Goal: Task Accomplishment & Management: Complete application form

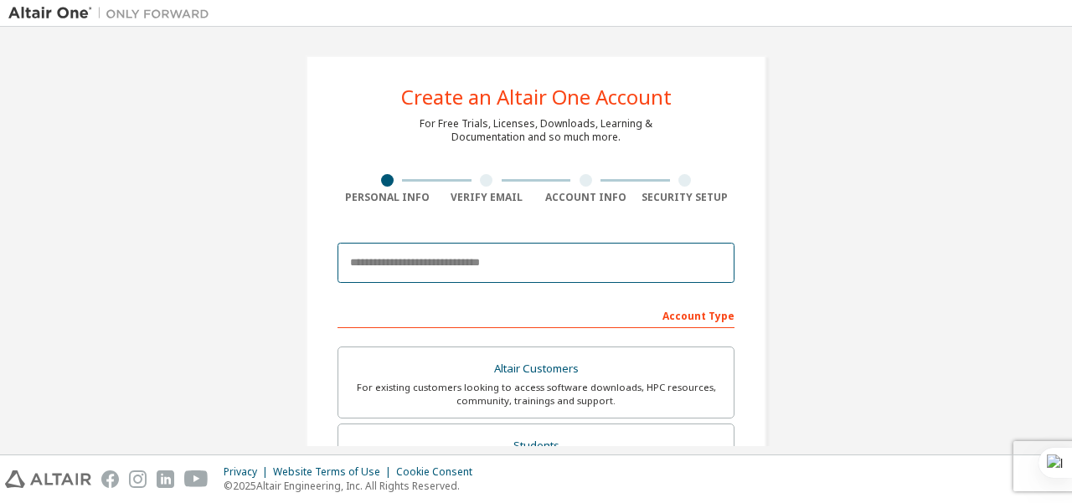
click at [455, 260] on input "email" at bounding box center [536, 263] width 397 height 40
type input "**********"
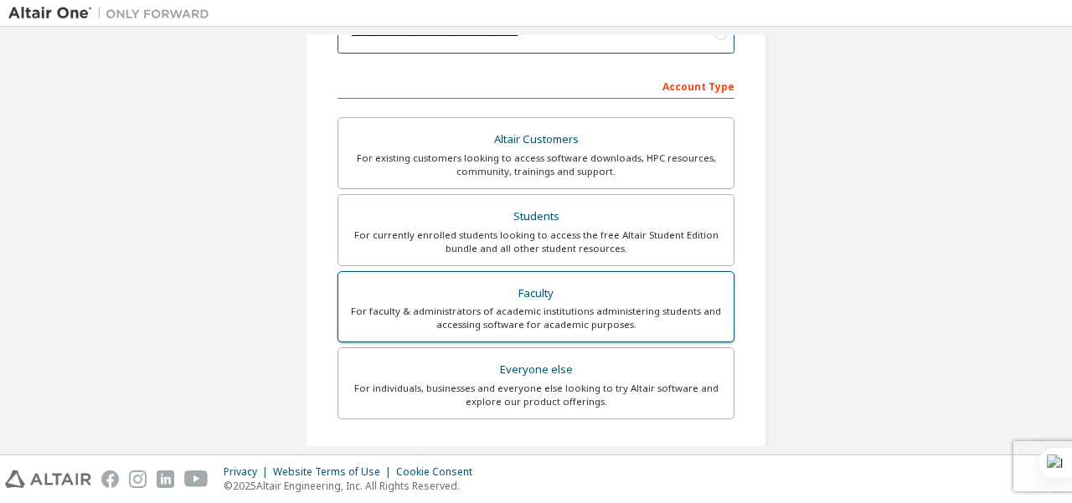
scroll to position [251, 0]
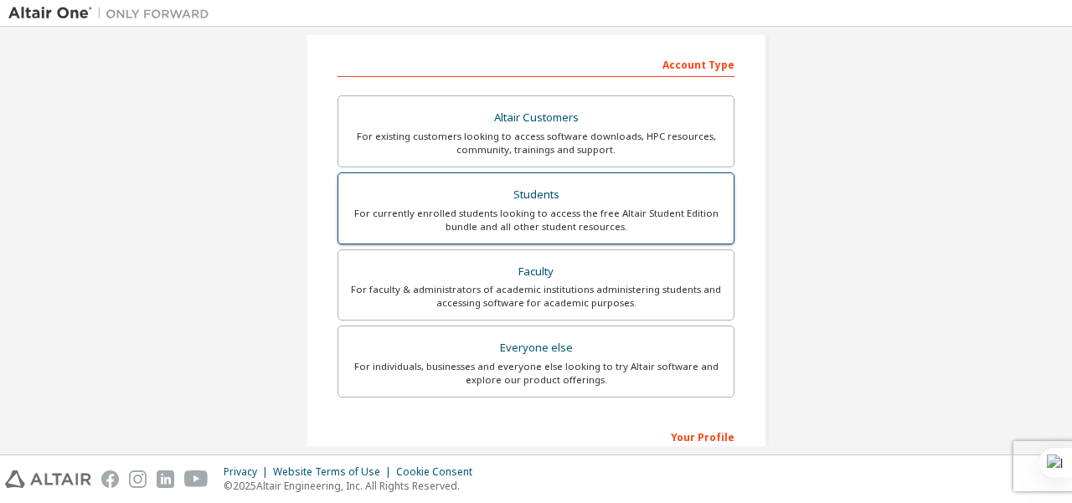
click at [530, 204] on div "Students" at bounding box center [535, 194] width 375 height 23
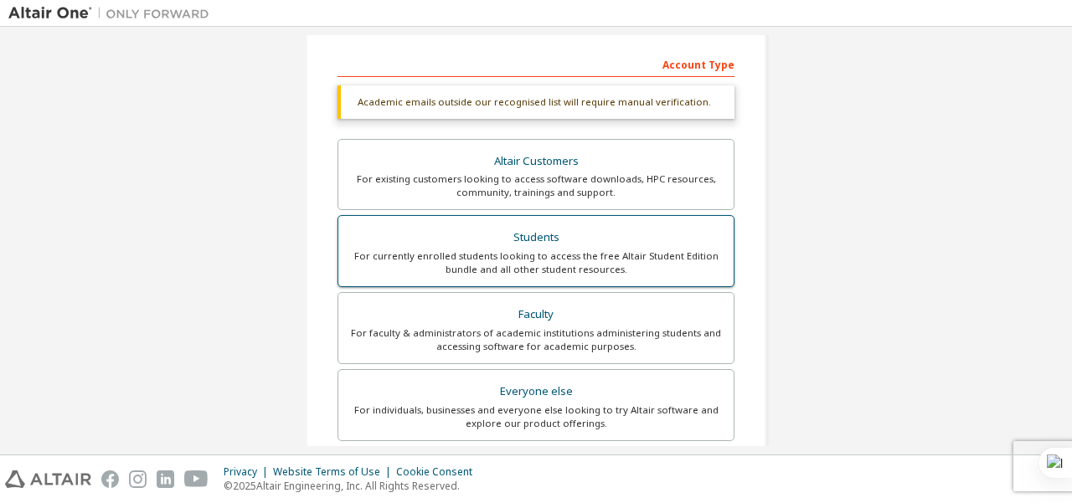
scroll to position [84, 0]
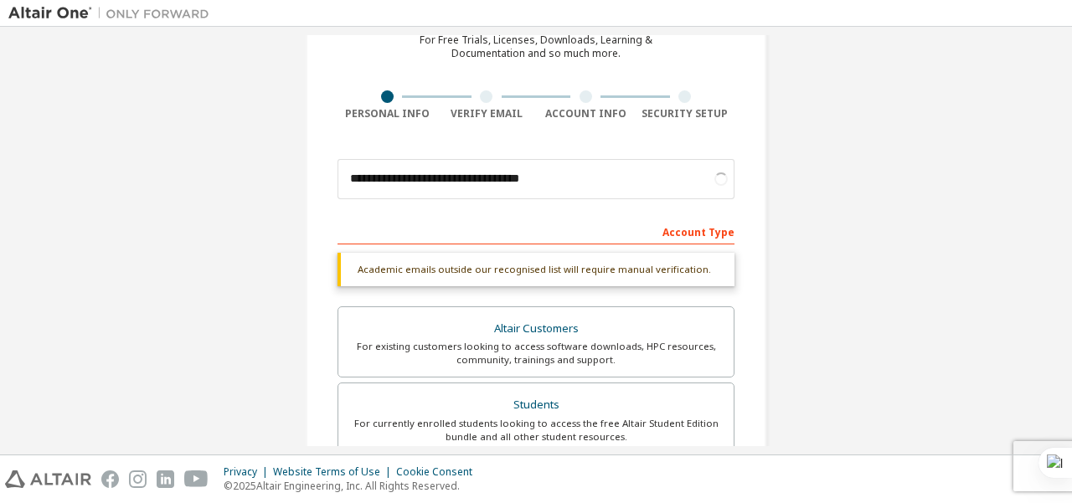
click at [581, 234] on div "Account Type" at bounding box center [536, 231] width 397 height 27
click at [655, 235] on div "Account Type" at bounding box center [536, 231] width 397 height 27
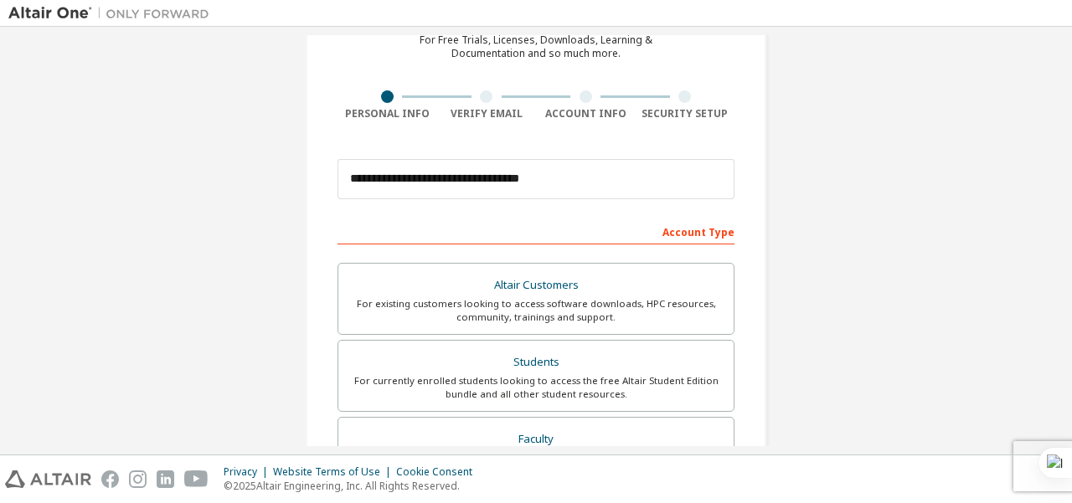
click at [672, 232] on div "Account Type" at bounding box center [536, 231] width 397 height 27
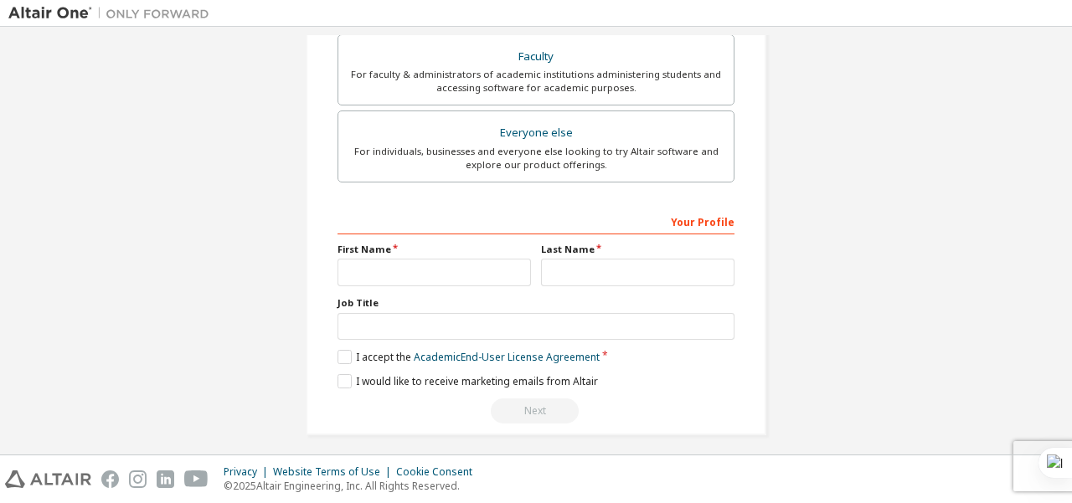
scroll to position [471, 0]
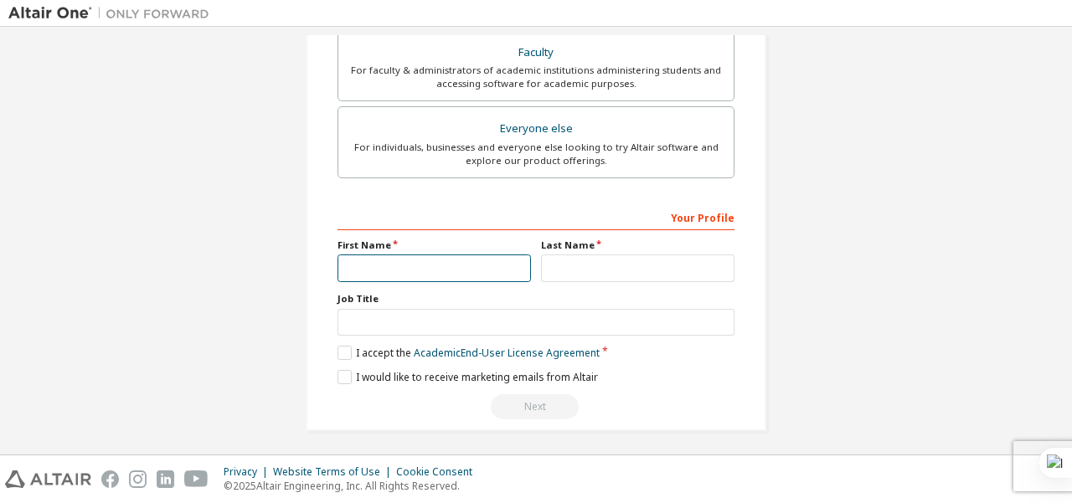
click at [475, 259] on input "text" at bounding box center [434, 269] width 193 height 28
type input "********"
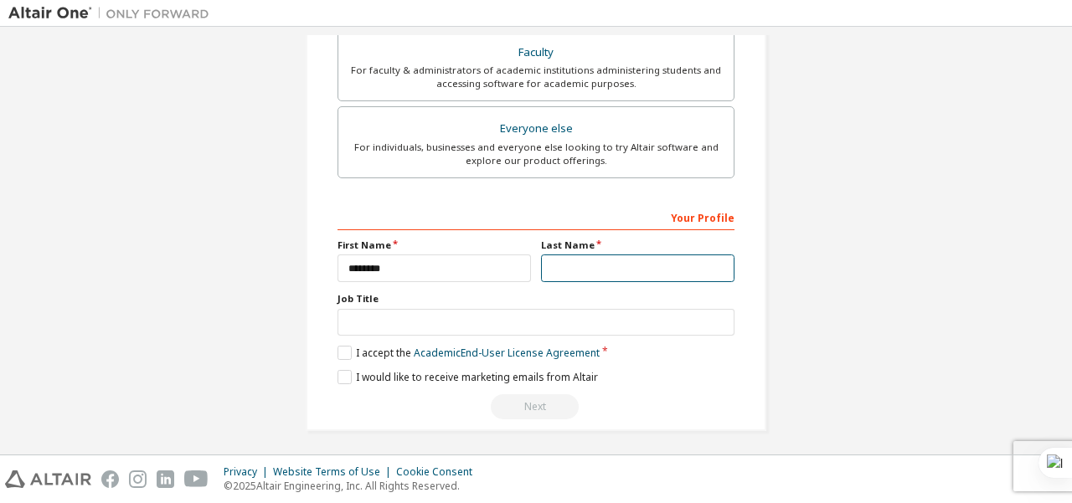
click at [552, 271] on input "text" at bounding box center [637, 269] width 193 height 28
type input "********"
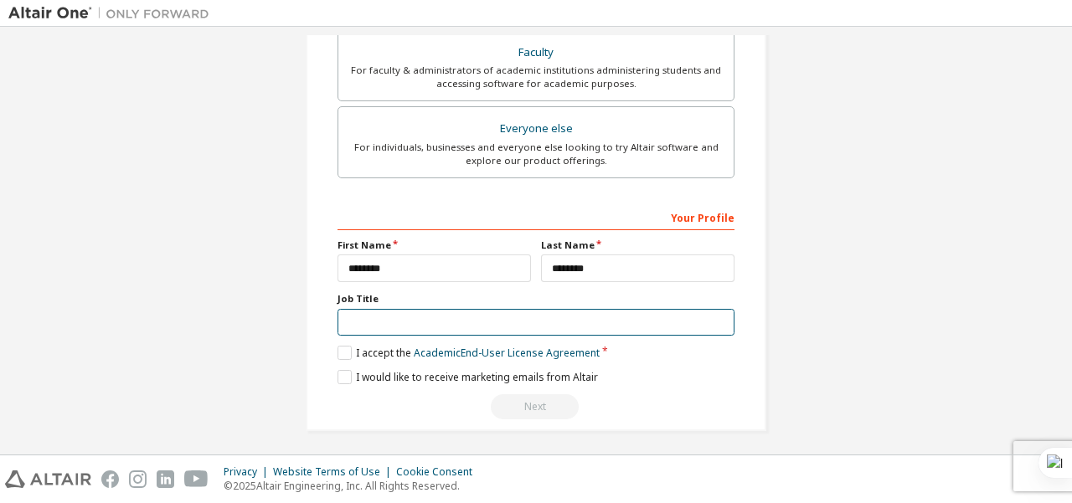
click at [475, 309] on input "text" at bounding box center [536, 323] width 397 height 28
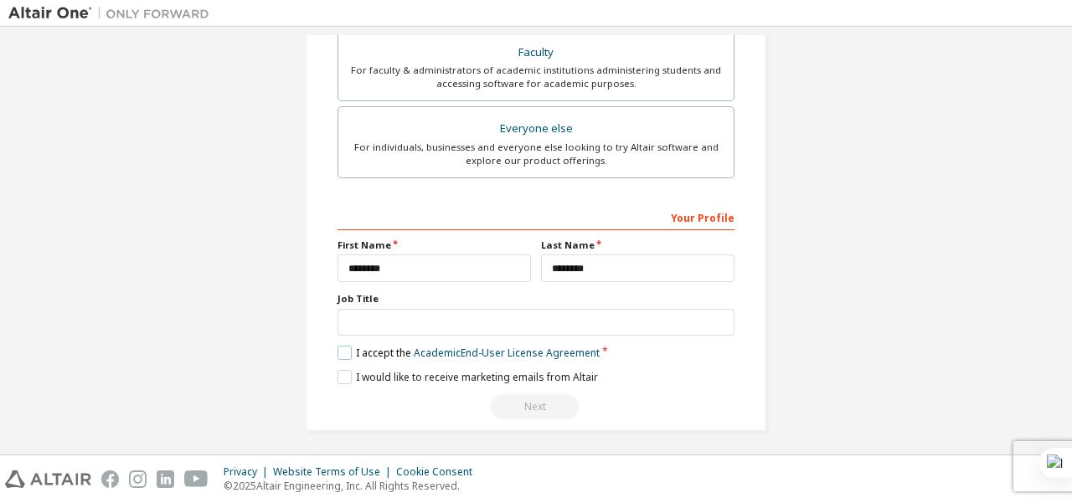
click at [362, 349] on label "I accept the Academic End-User License Agreement" at bounding box center [469, 353] width 262 height 14
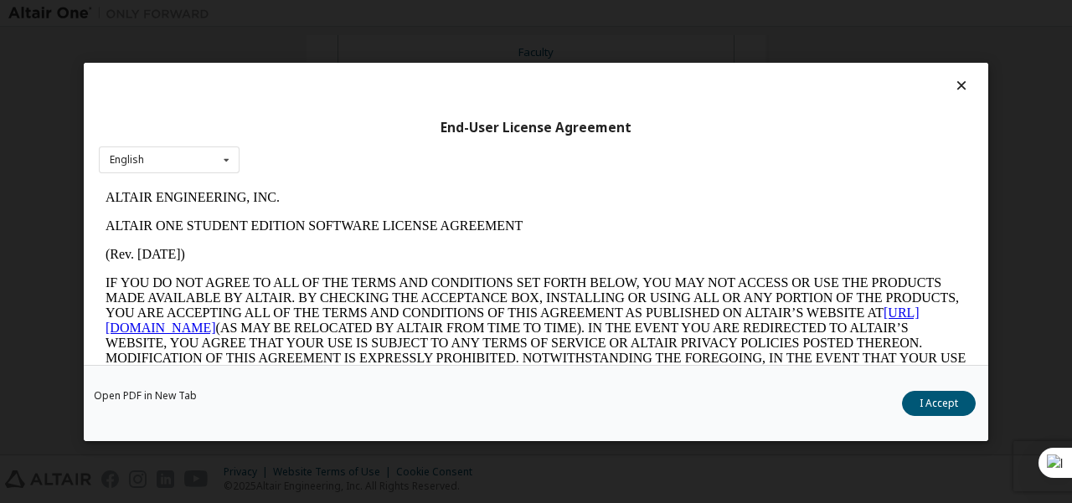
scroll to position [0, 0]
click at [953, 85] on icon at bounding box center [962, 85] width 18 height 15
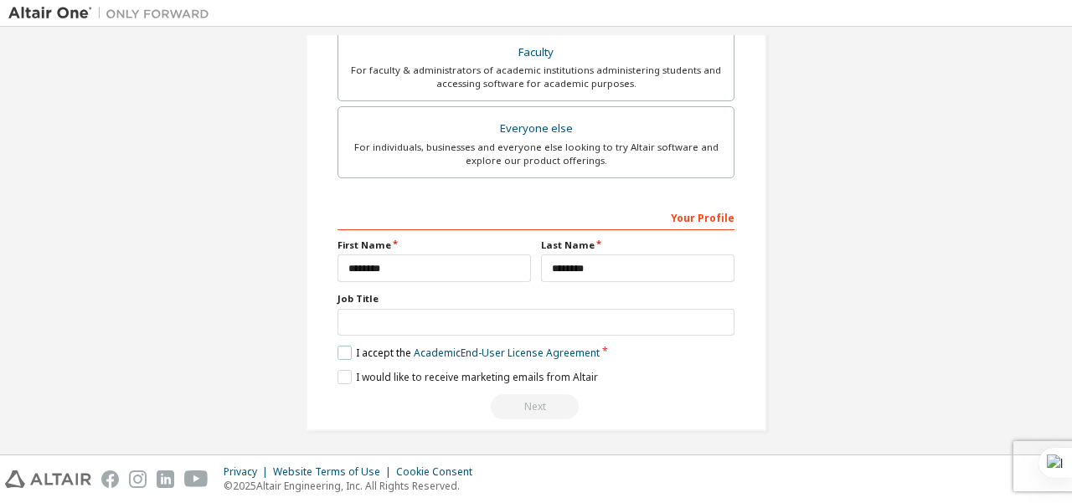
click at [342, 348] on label "I accept the Academic End-User License Agreement" at bounding box center [469, 353] width 262 height 14
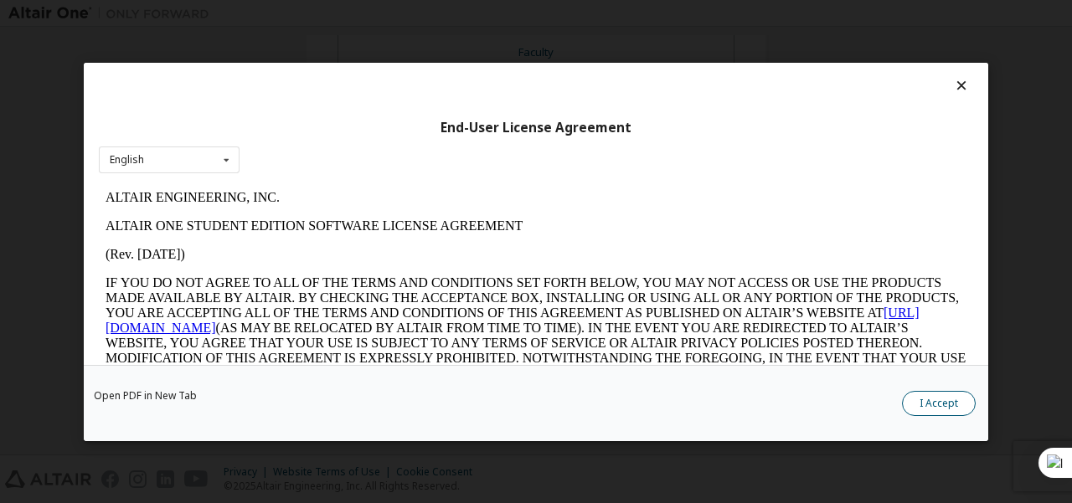
click at [921, 404] on button "I Accept" at bounding box center [939, 402] width 74 height 25
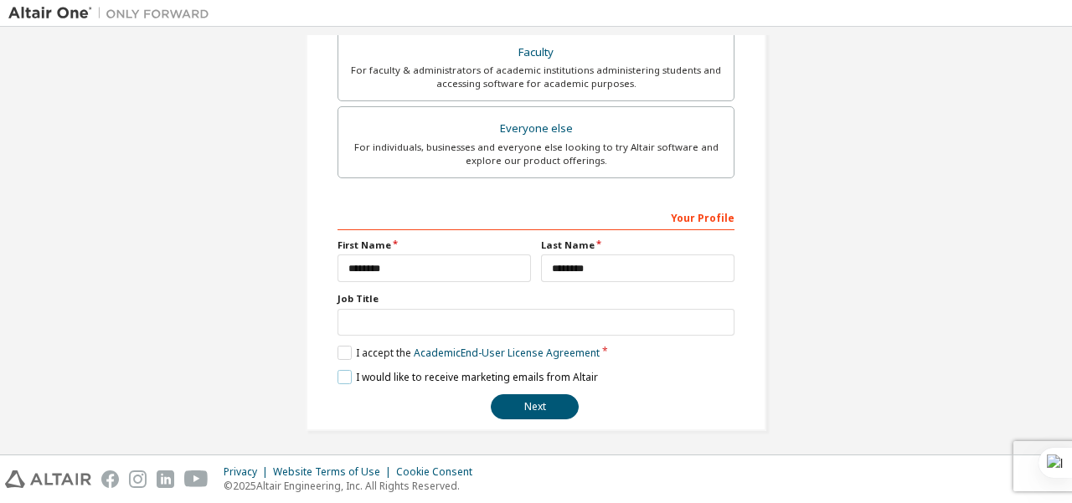
click at [340, 371] on label "I would like to receive marketing emails from Altair" at bounding box center [468, 377] width 260 height 14
click at [509, 399] on button "Next" at bounding box center [535, 406] width 88 height 25
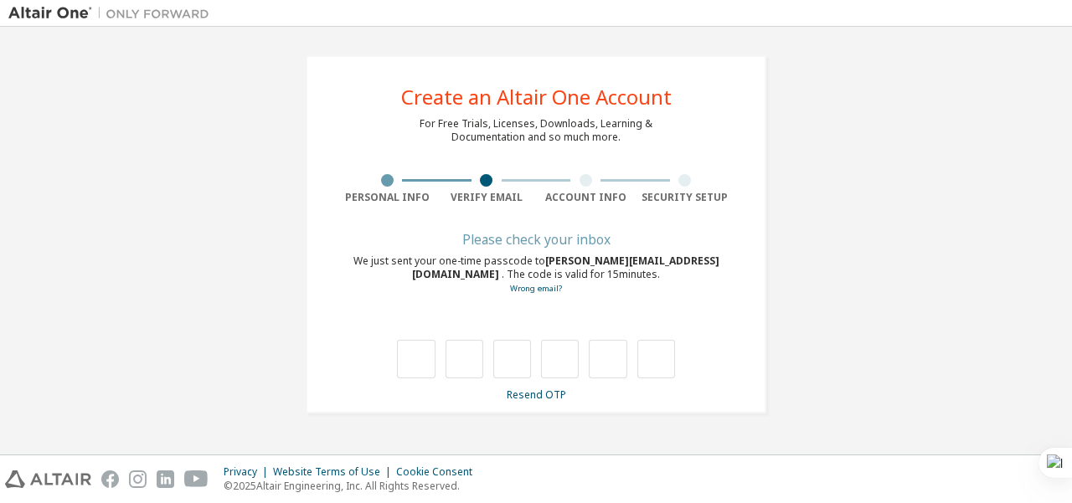
type input "*"
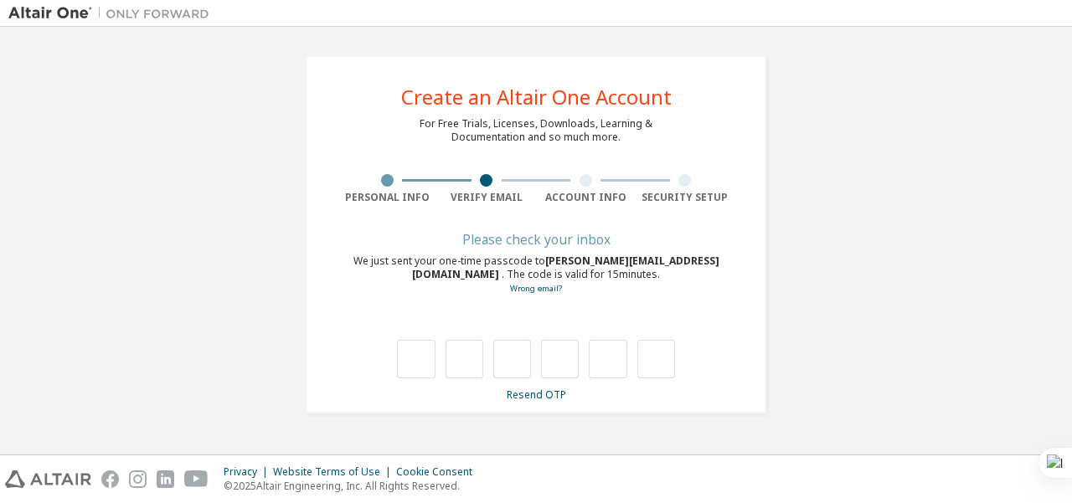
type input "*"
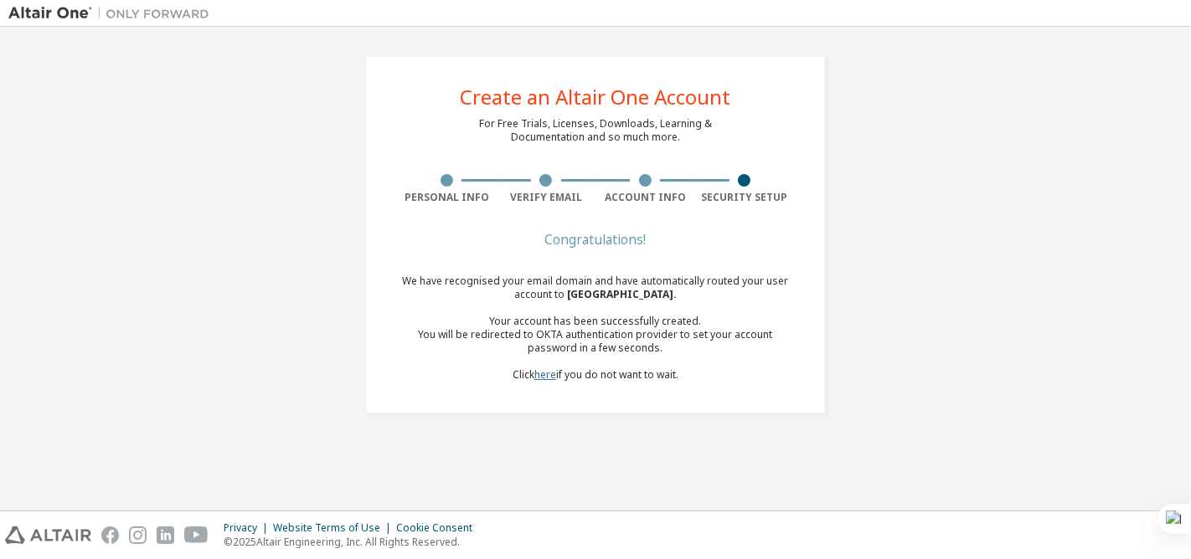
click at [544, 374] on link "here" at bounding box center [545, 375] width 22 height 14
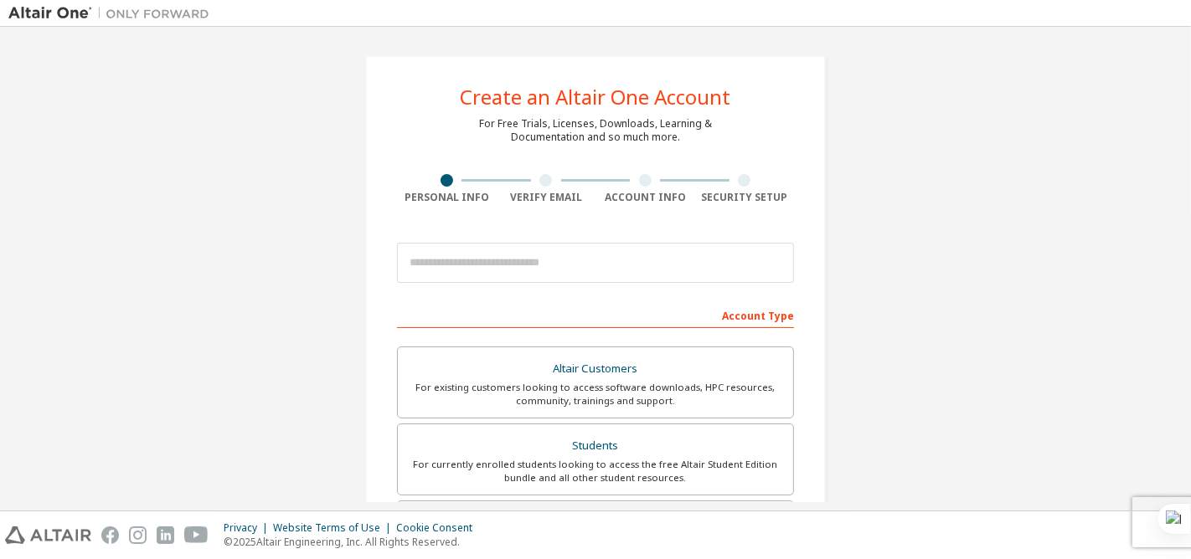
scroll to position [93, 0]
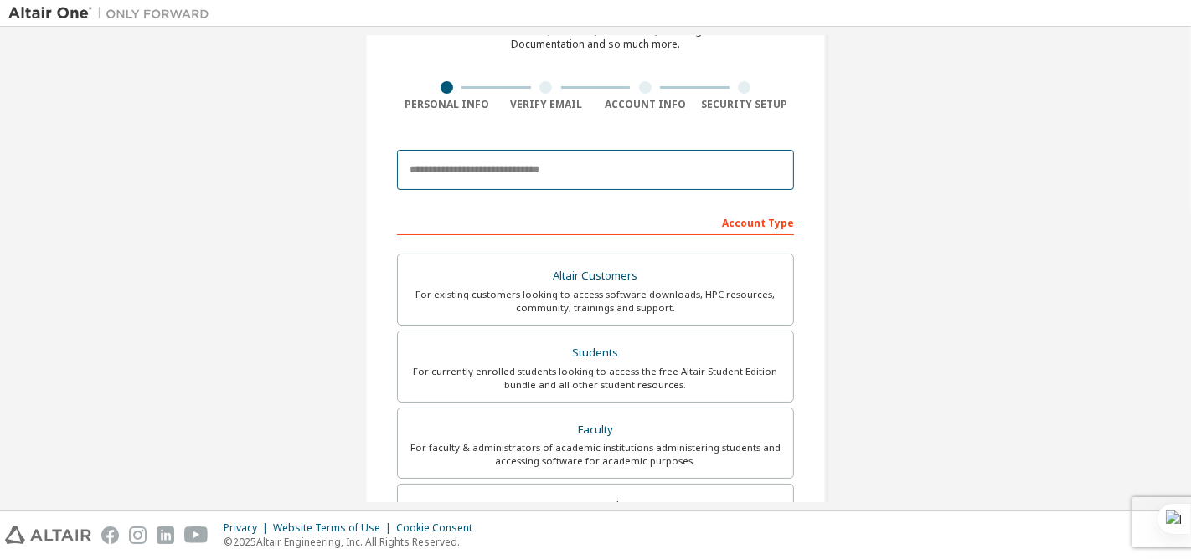
click at [533, 173] on input "email" at bounding box center [595, 170] width 397 height 40
type input "**********"
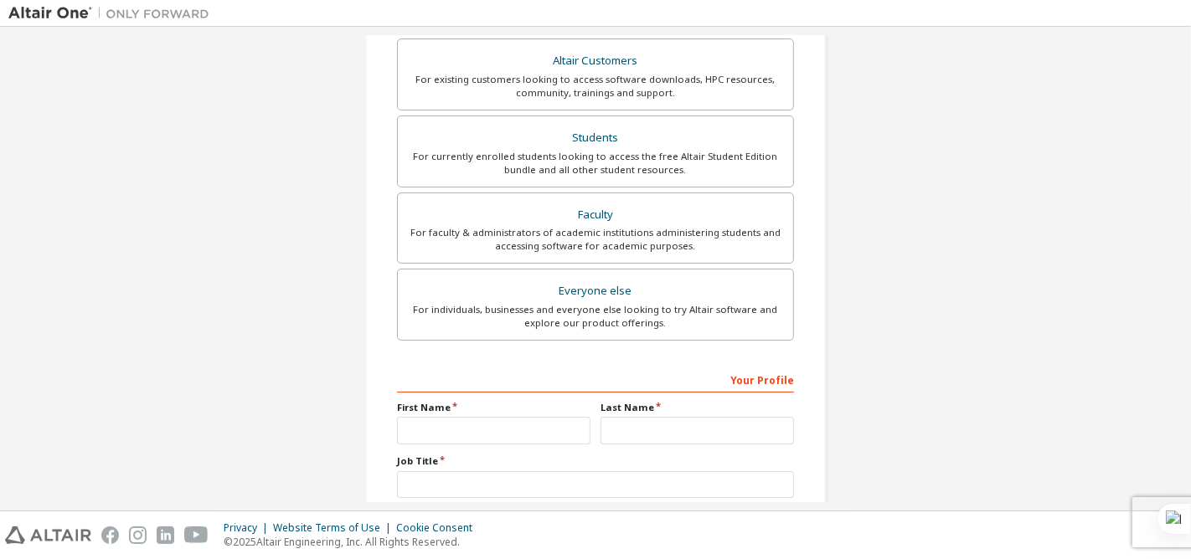
scroll to position [279, 0]
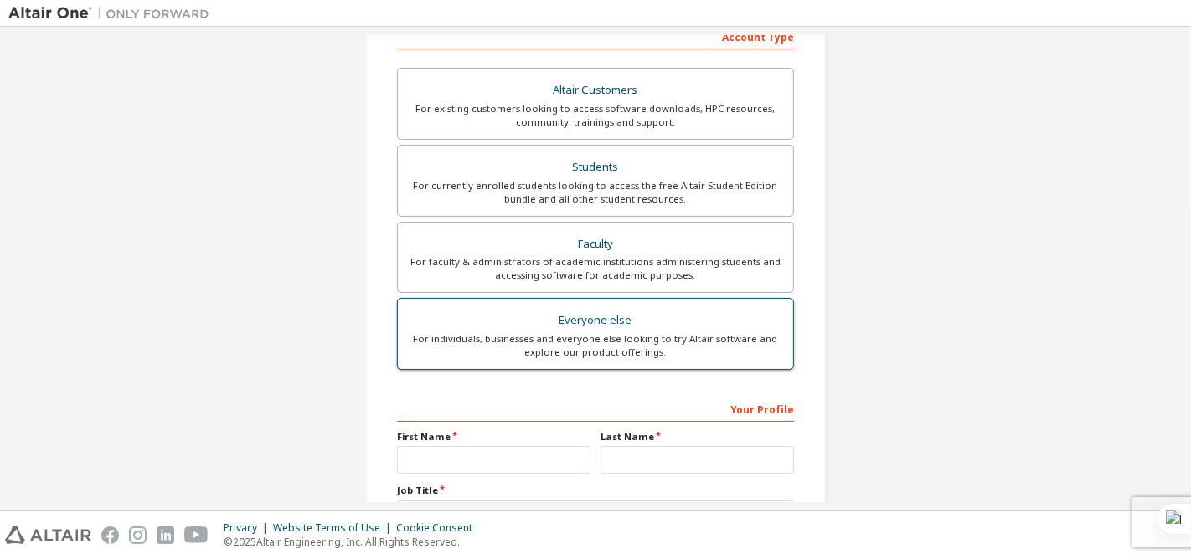
click at [543, 328] on div "Everyone else" at bounding box center [595, 320] width 375 height 23
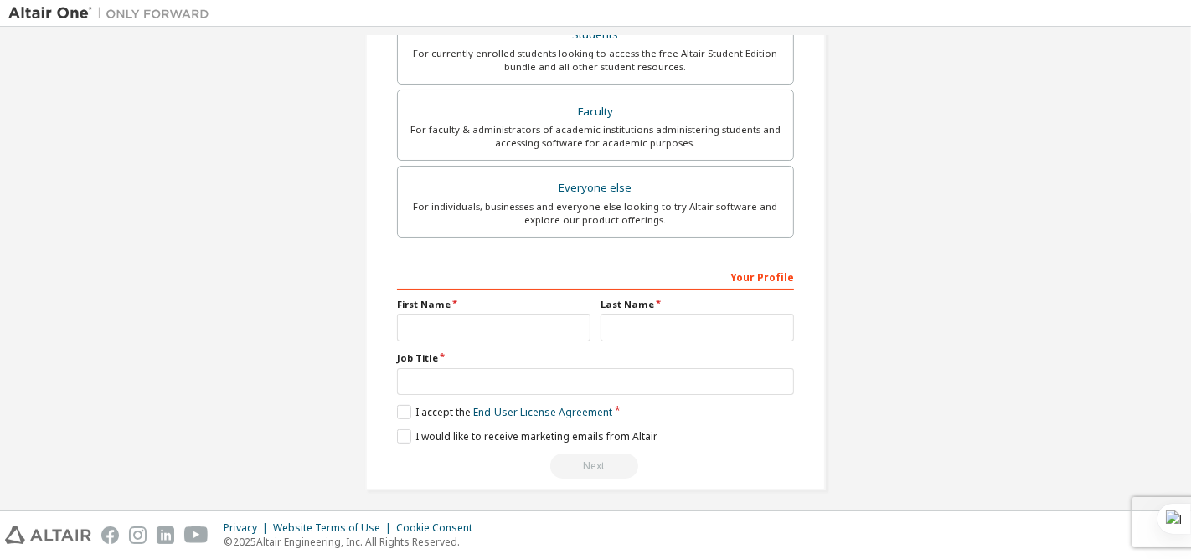
scroll to position [415, 0]
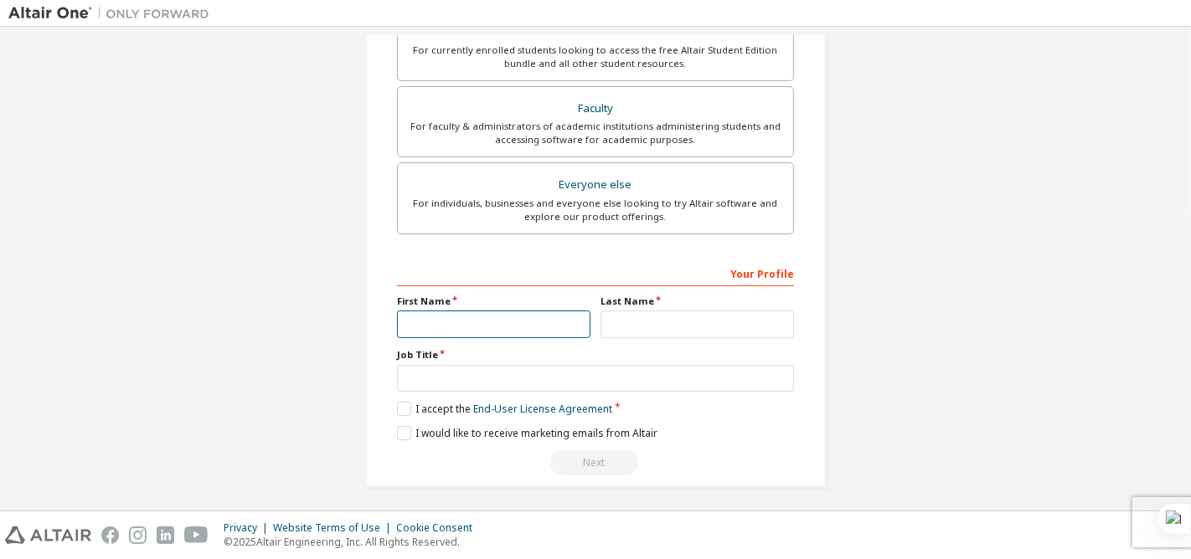
click at [535, 316] on input "text" at bounding box center [493, 325] width 193 height 28
type input "********"
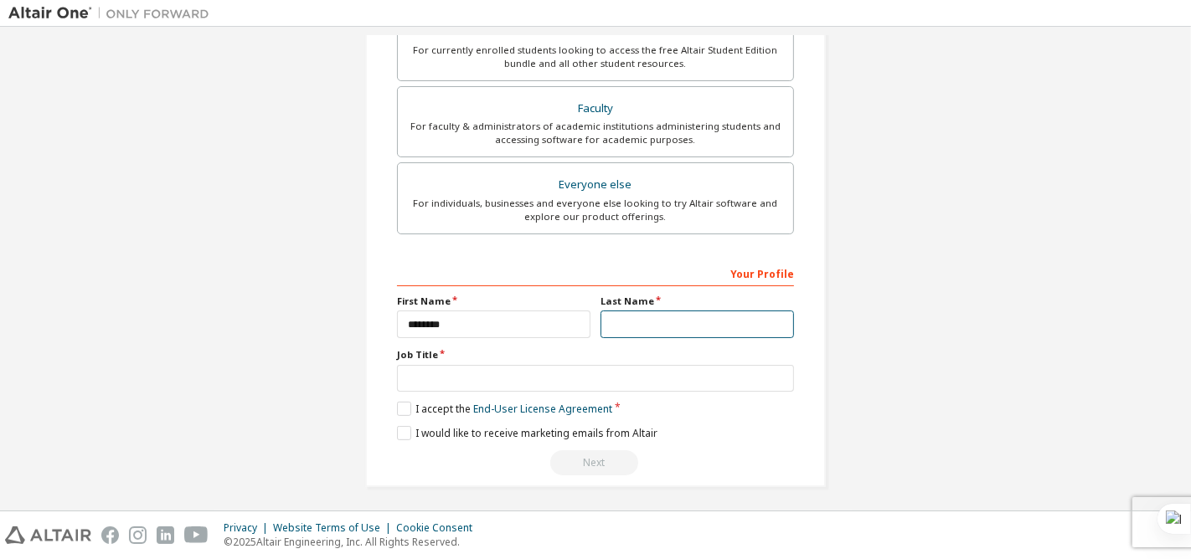
click at [629, 327] on input "text" at bounding box center [696, 325] width 193 height 28
type input "********"
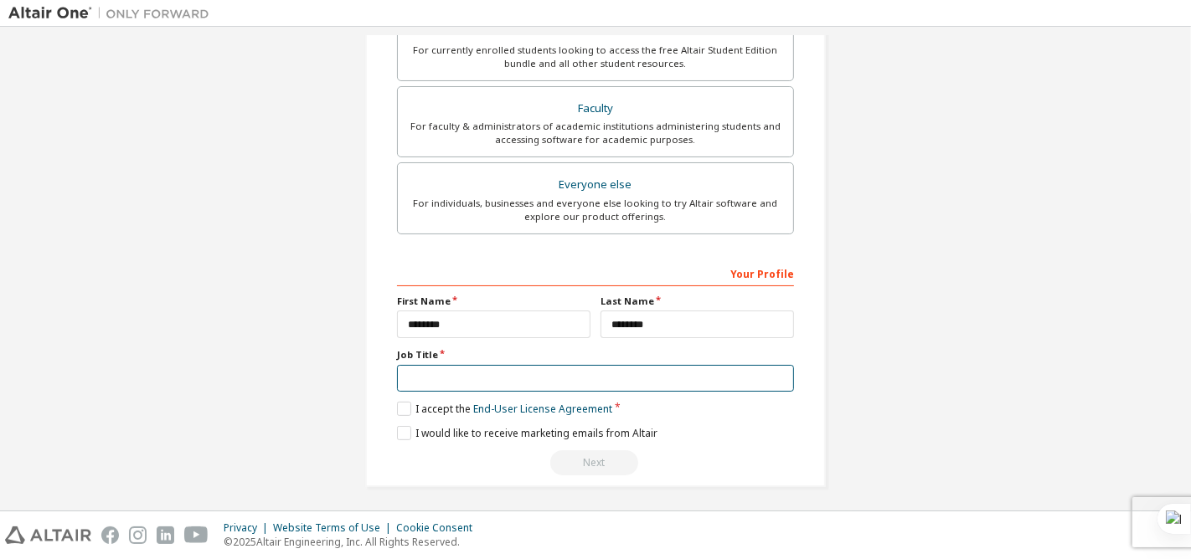
click at [598, 374] on input "text" at bounding box center [595, 379] width 397 height 28
type input "*******"
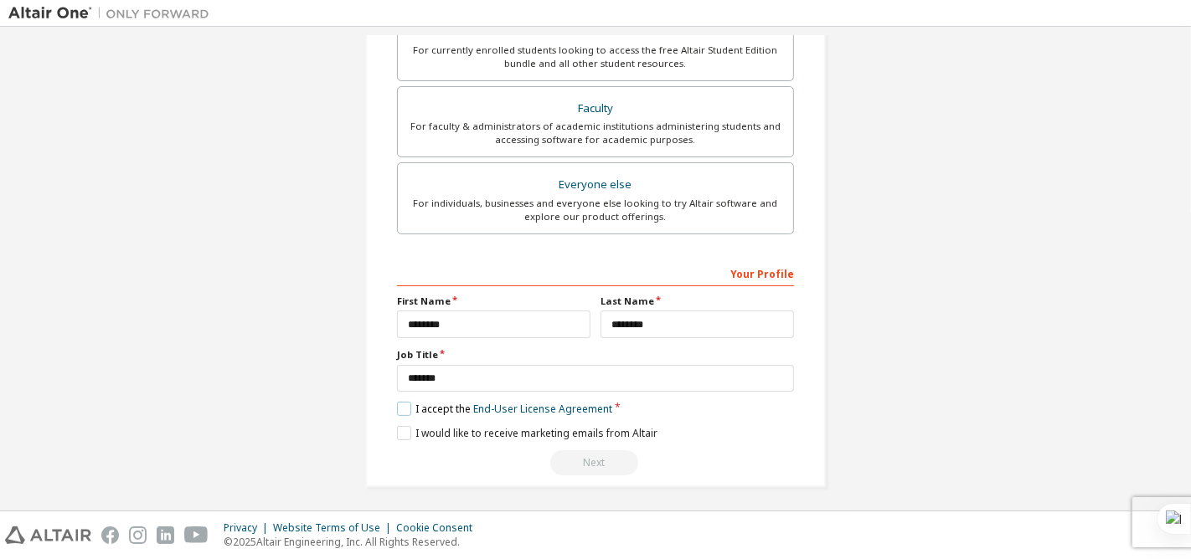
click at [402, 405] on label "I accept the End-User License Agreement" at bounding box center [504, 409] width 215 height 14
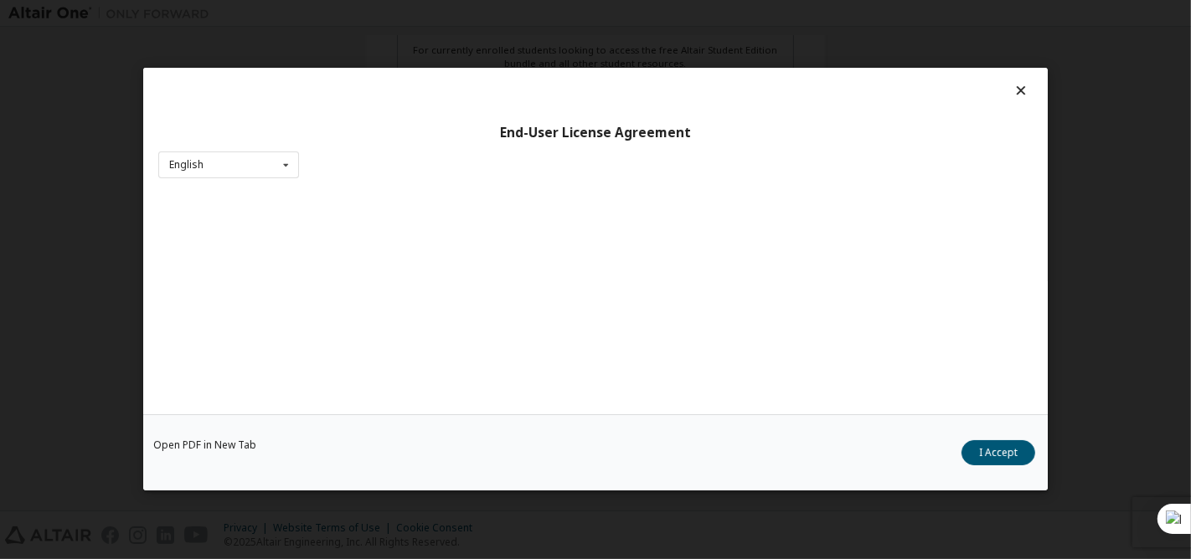
click at [992, 453] on button "I Accept" at bounding box center [998, 453] width 74 height 25
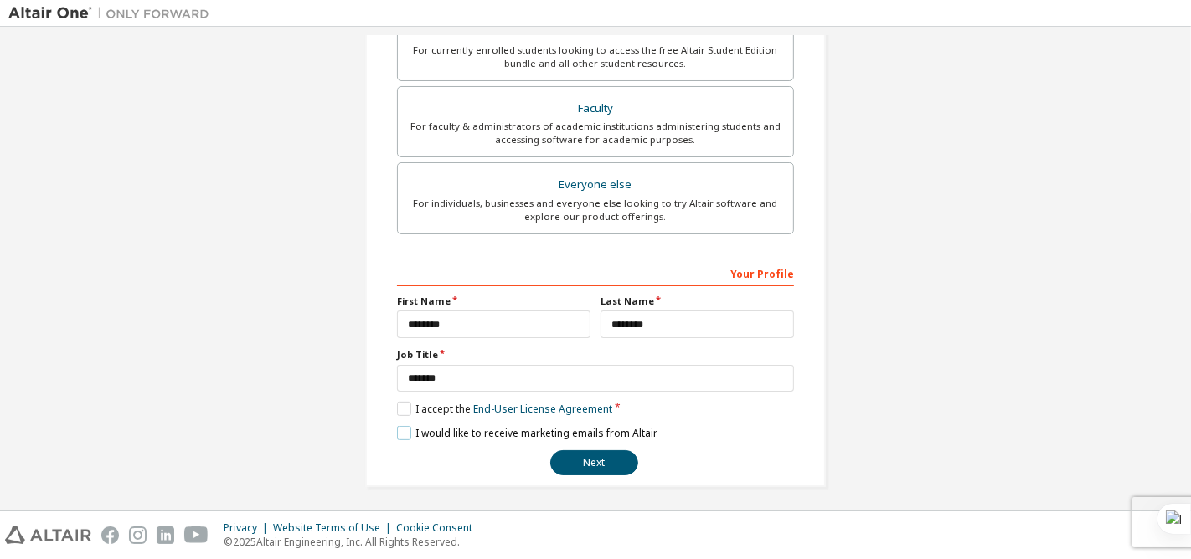
click at [406, 431] on label "I would like to receive marketing emails from Altair" at bounding box center [527, 433] width 260 height 14
click at [580, 456] on button "Next" at bounding box center [594, 463] width 88 height 25
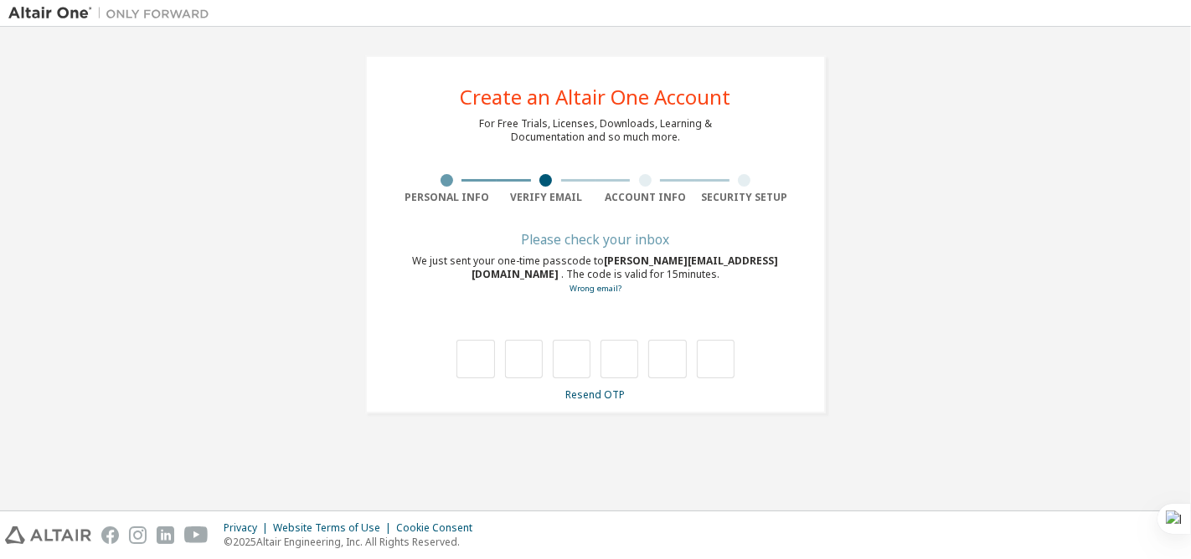
scroll to position [0, 0]
type input "*"
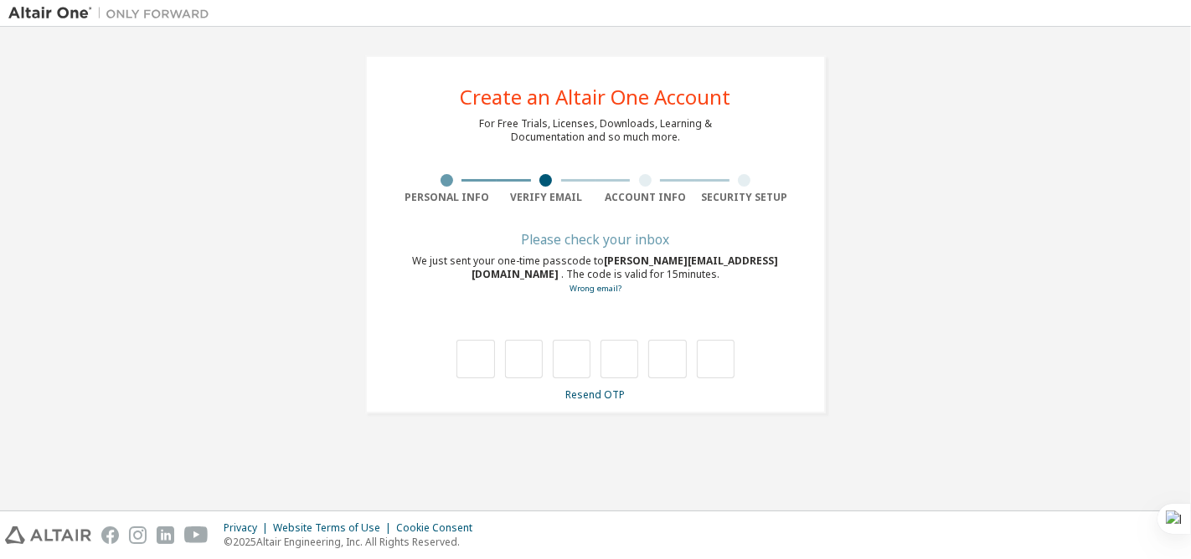
type input "*"
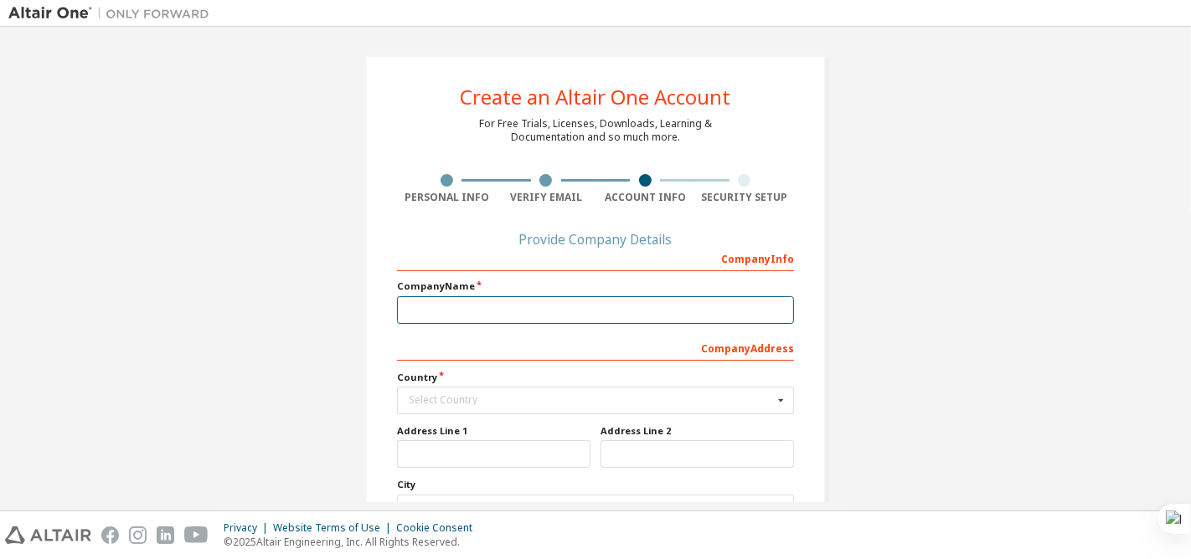
click at [518, 310] on input "text" at bounding box center [595, 310] width 397 height 28
click at [519, 314] on input "*" at bounding box center [595, 310] width 397 height 28
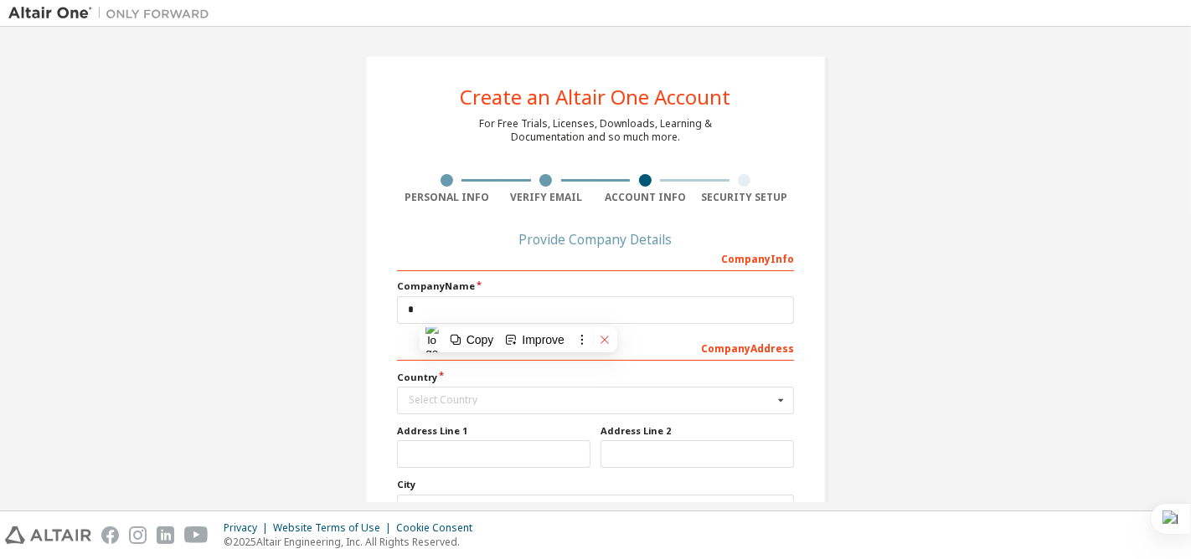
click at [603, 341] on icon at bounding box center [605, 340] width 12 height 12
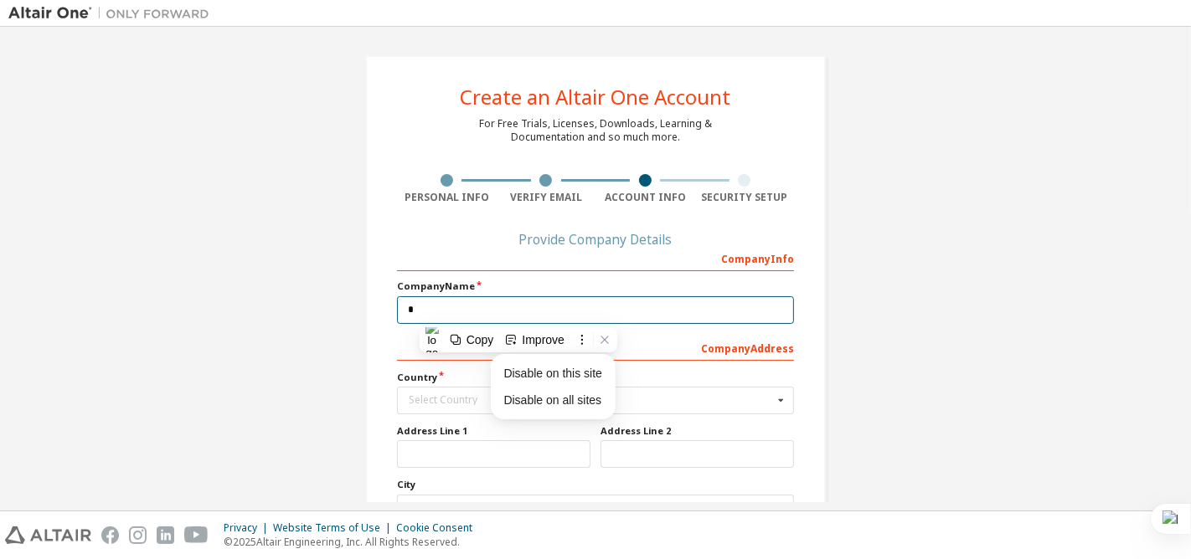
click at [523, 311] on input "*" at bounding box center [595, 310] width 397 height 28
click at [568, 310] on input "*" at bounding box center [595, 310] width 397 height 28
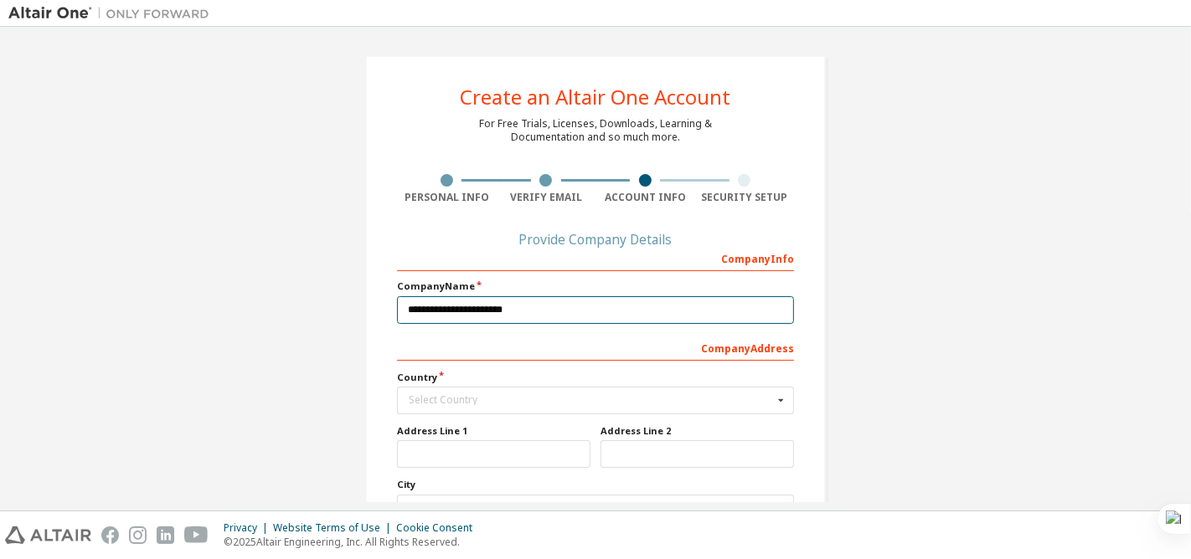
scroll to position [201, 0]
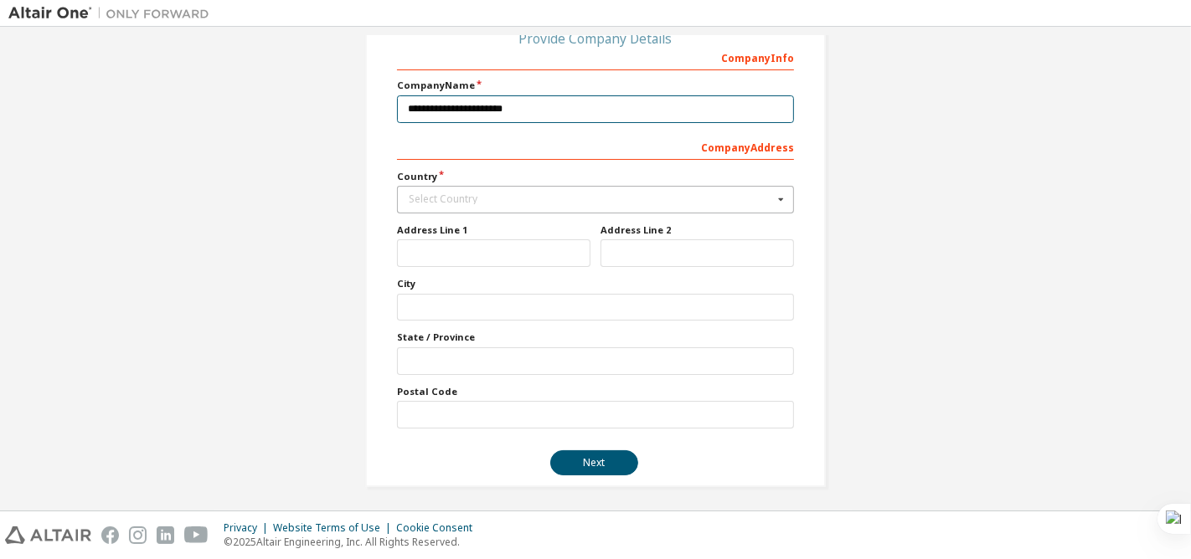
type input "**********"
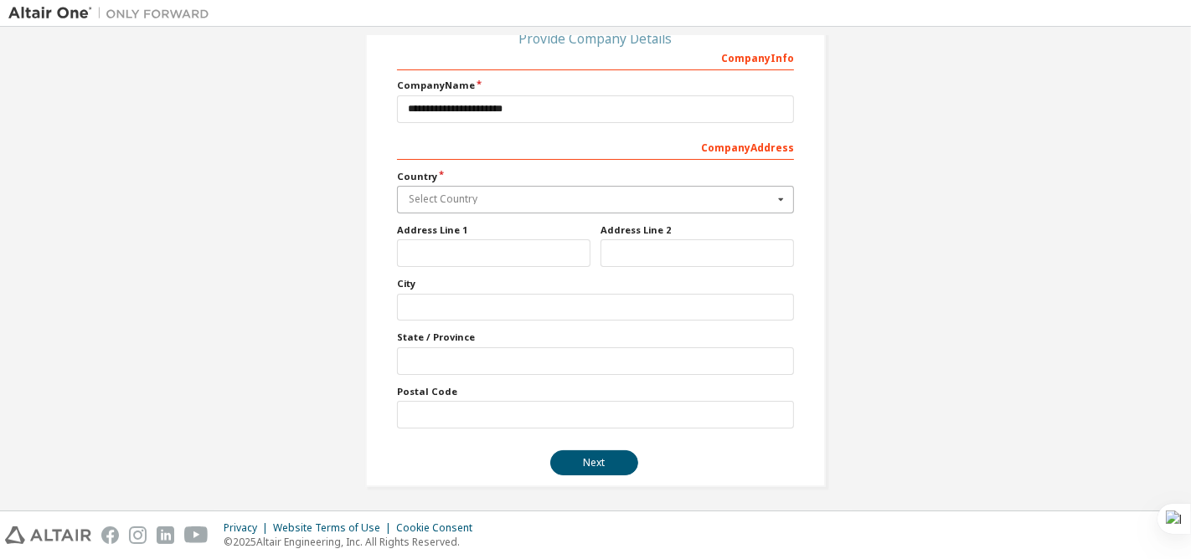
click at [442, 190] on input "text" at bounding box center [596, 200] width 395 height 26
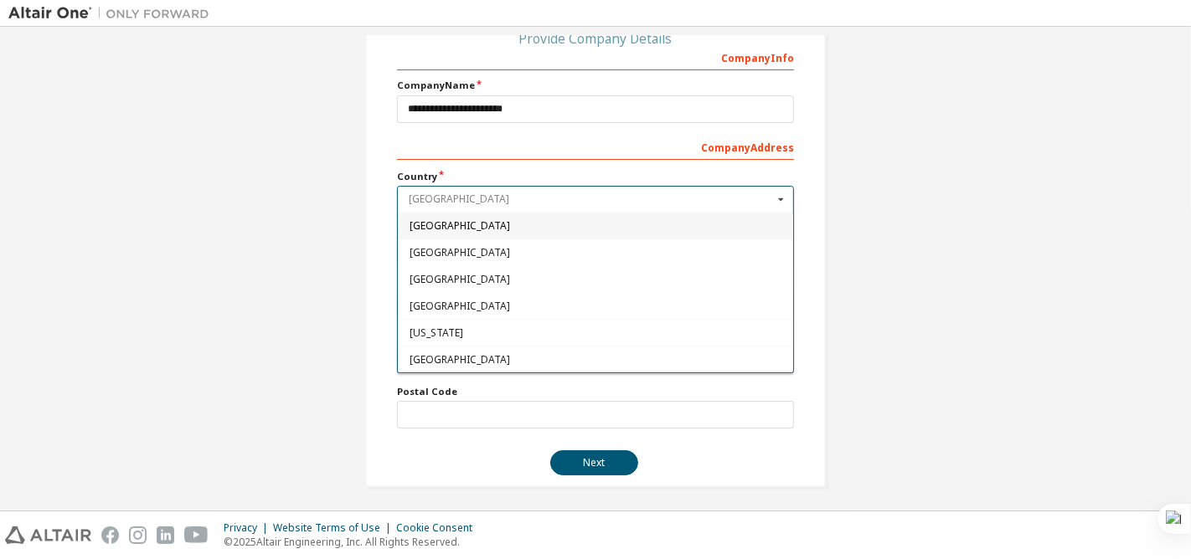
click at [461, 209] on input "text" at bounding box center [596, 200] width 395 height 26
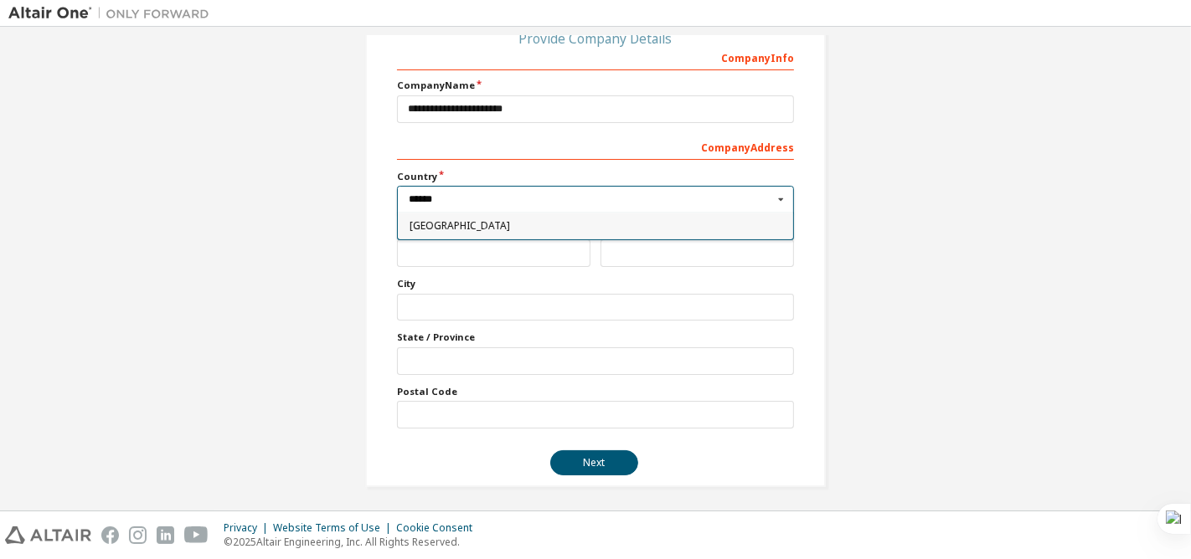
type input "******"
click at [450, 228] on span "Indonesia" at bounding box center [596, 226] width 373 height 10
type input "***"
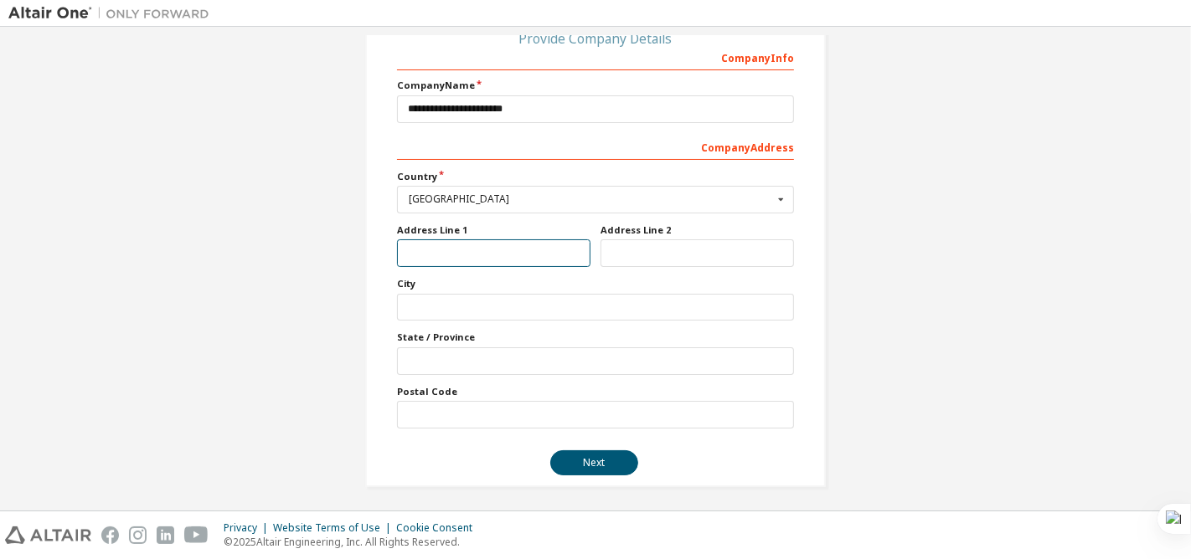
click at [438, 254] on input "text" at bounding box center [493, 254] width 193 height 28
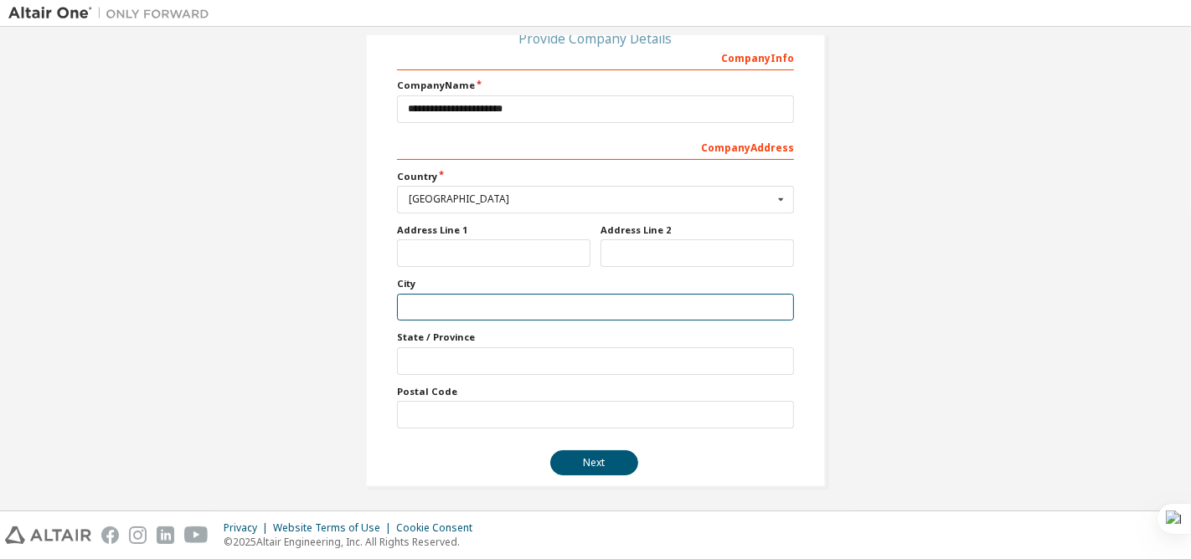
click at [433, 294] on input "text" at bounding box center [595, 308] width 397 height 28
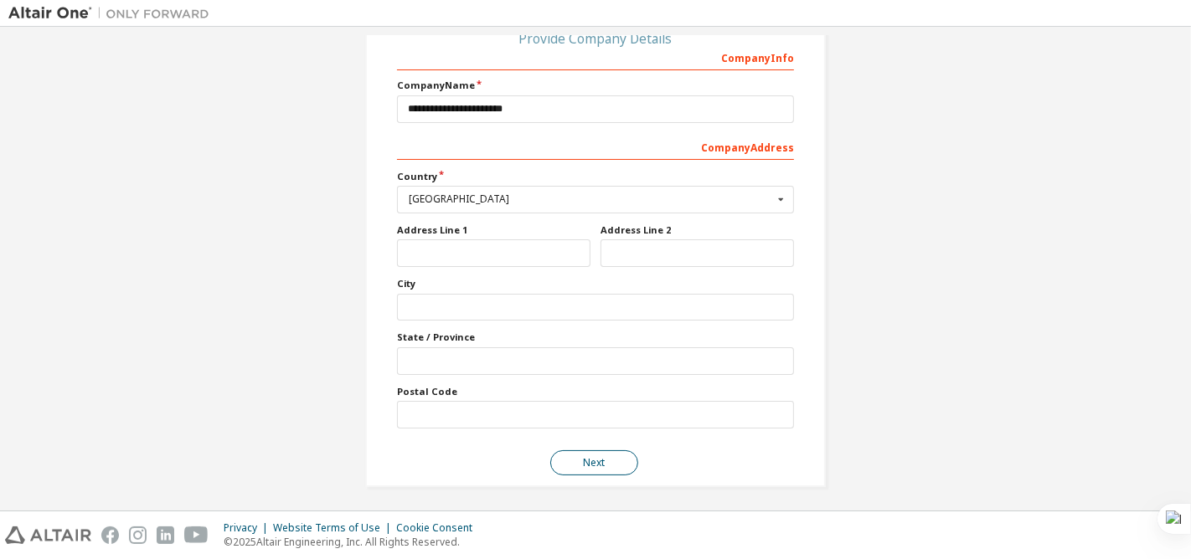
click at [598, 461] on button "Next" at bounding box center [594, 463] width 88 height 25
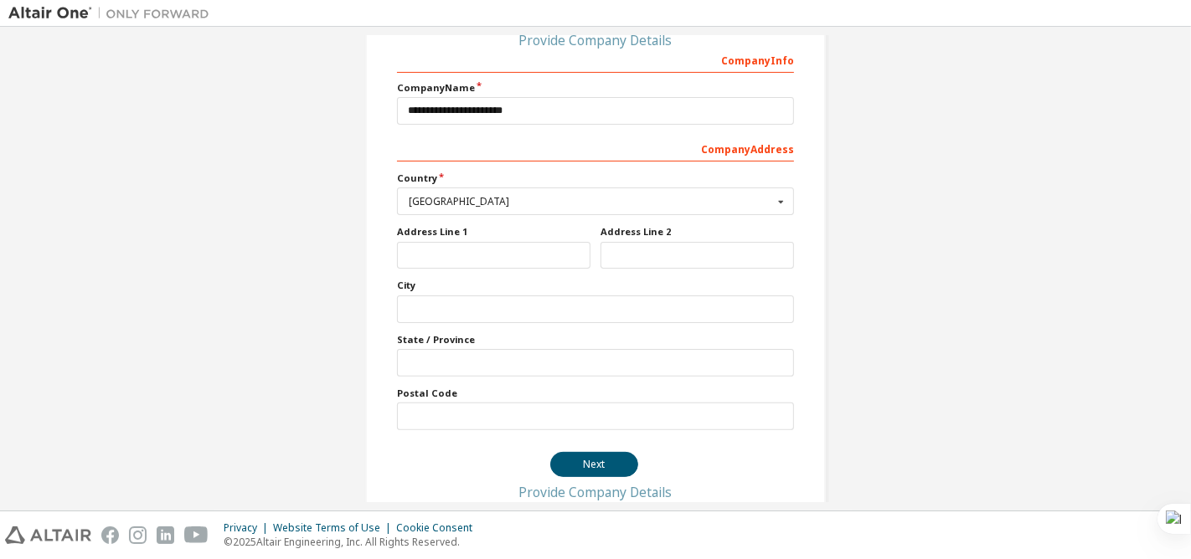
scroll to position [0, 0]
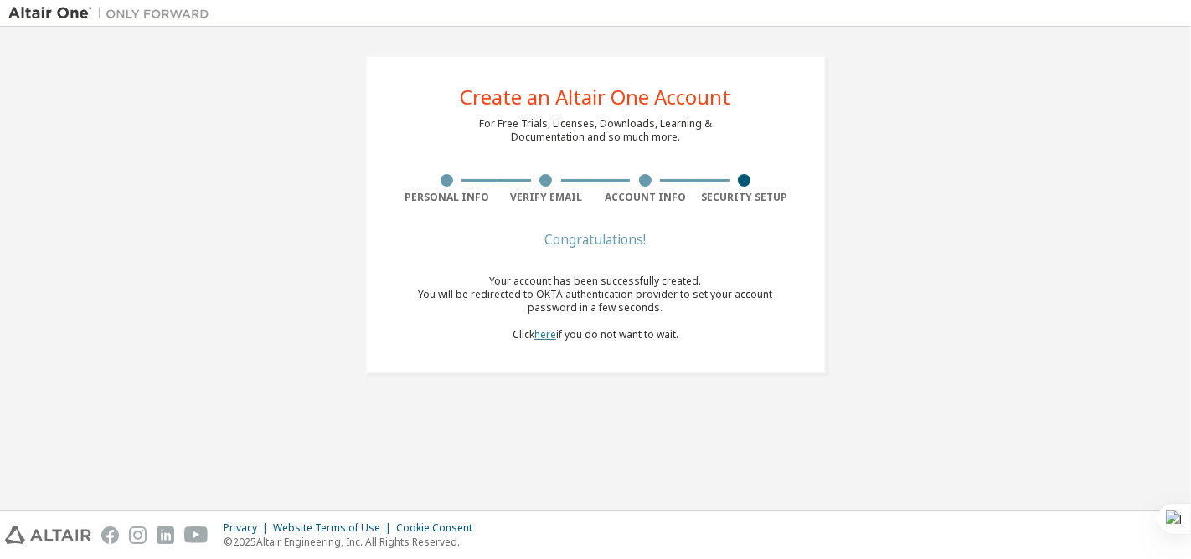
click at [537, 338] on link "here" at bounding box center [545, 334] width 22 height 14
